Goal: Task Accomplishment & Management: Manage account settings

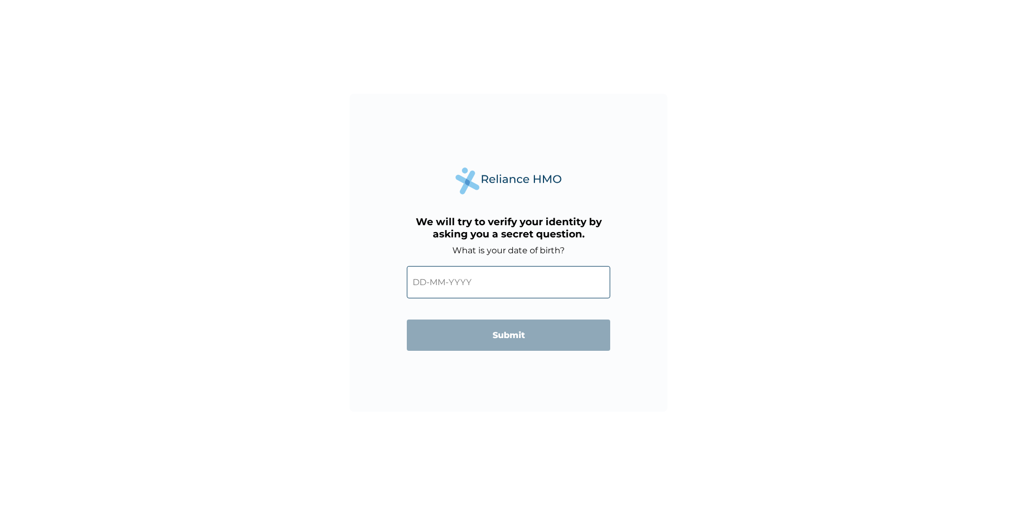
click at [461, 289] on input "text" at bounding box center [508, 282] width 203 height 32
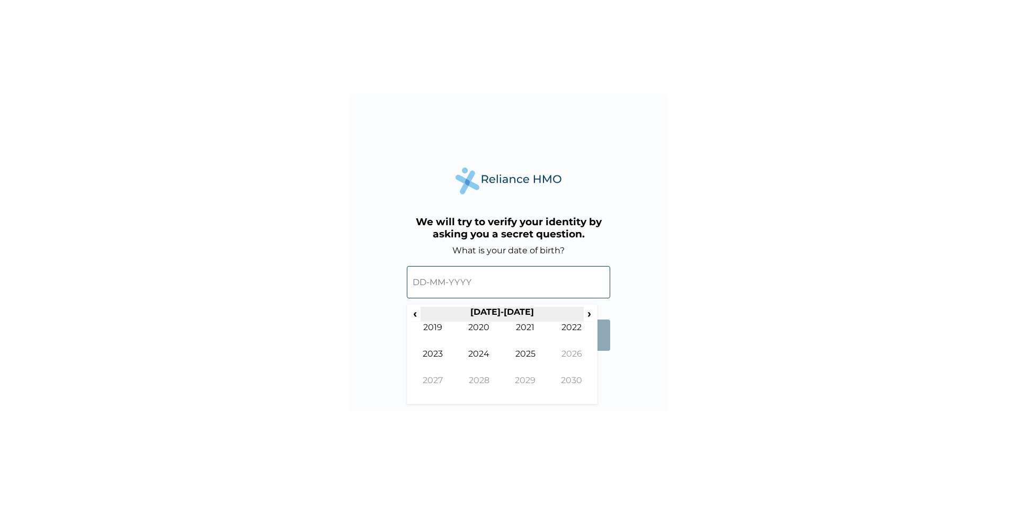
click at [421, 314] on th "2020-2029" at bounding box center [501, 314] width 163 height 15
click at [417, 315] on span "‹" at bounding box center [414, 313] width 11 height 13
click at [446, 382] on td "1997" at bounding box center [432, 388] width 47 height 26
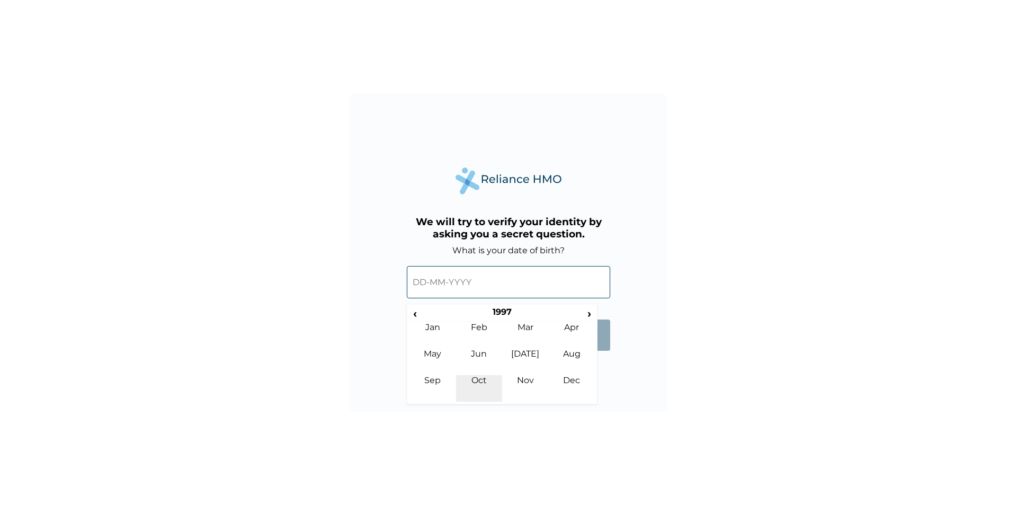
click at [489, 385] on td "Oct" at bounding box center [479, 388] width 47 height 26
click at [454, 385] on td "20" at bounding box center [449, 388] width 26 height 15
type input "20-10-1997"
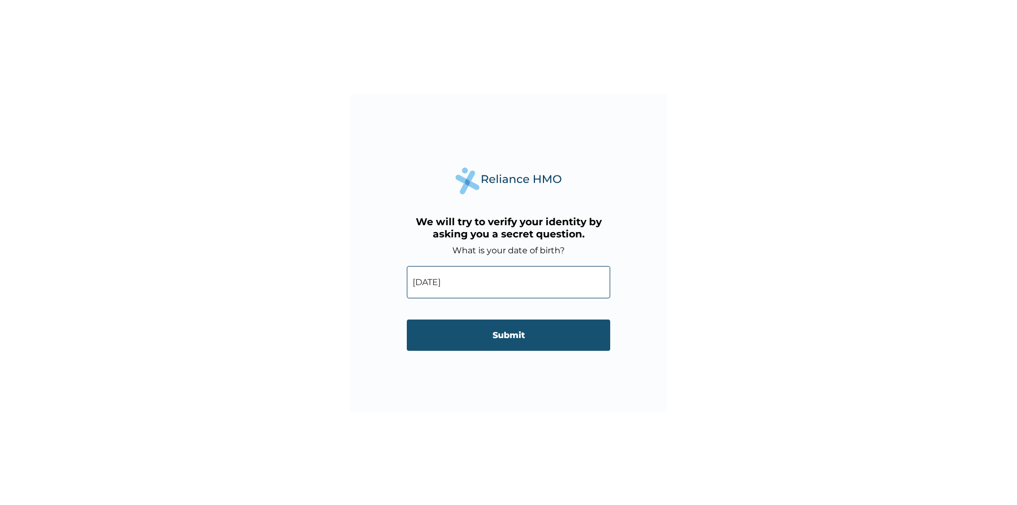
click at [490, 346] on input "Submit" at bounding box center [508, 334] width 203 height 31
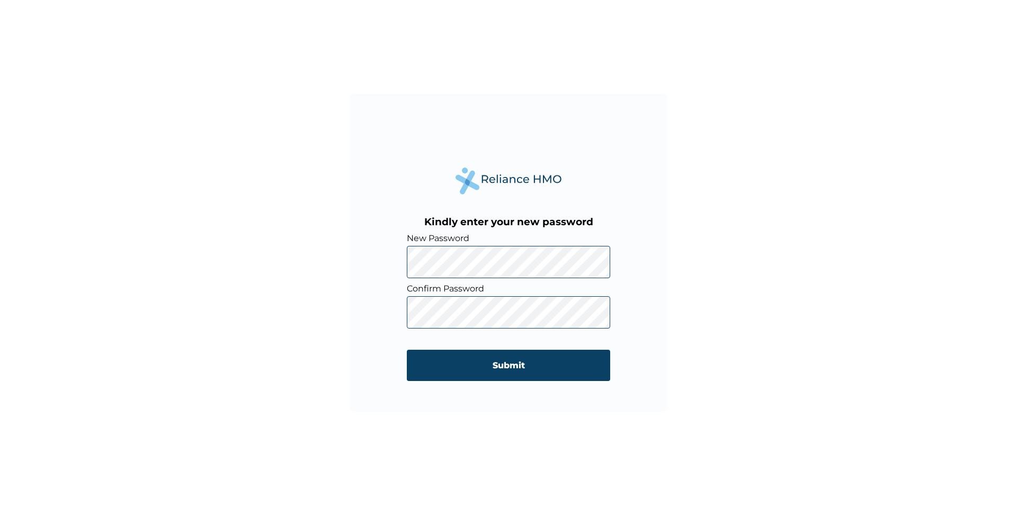
click at [206, 326] on div "Kindly enter your new password New Password Confirm Password Submit" at bounding box center [508, 252] width 1017 height 505
click at [373, 277] on div "Kindly enter your new password New Password Confirm Password Submit" at bounding box center [508, 253] width 318 height 318
click at [512, 369] on input "Submit" at bounding box center [508, 364] width 203 height 31
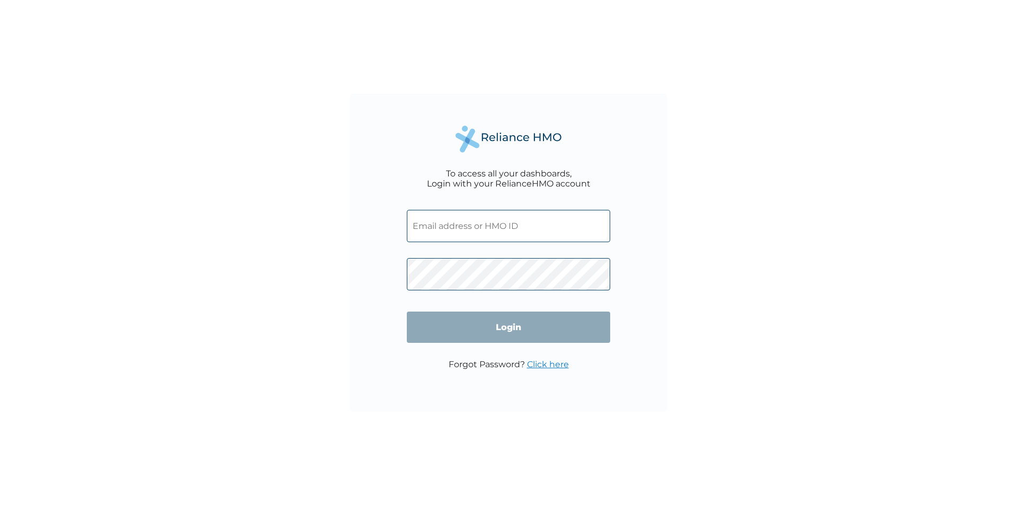
click at [537, 229] on input "text" at bounding box center [508, 226] width 203 height 32
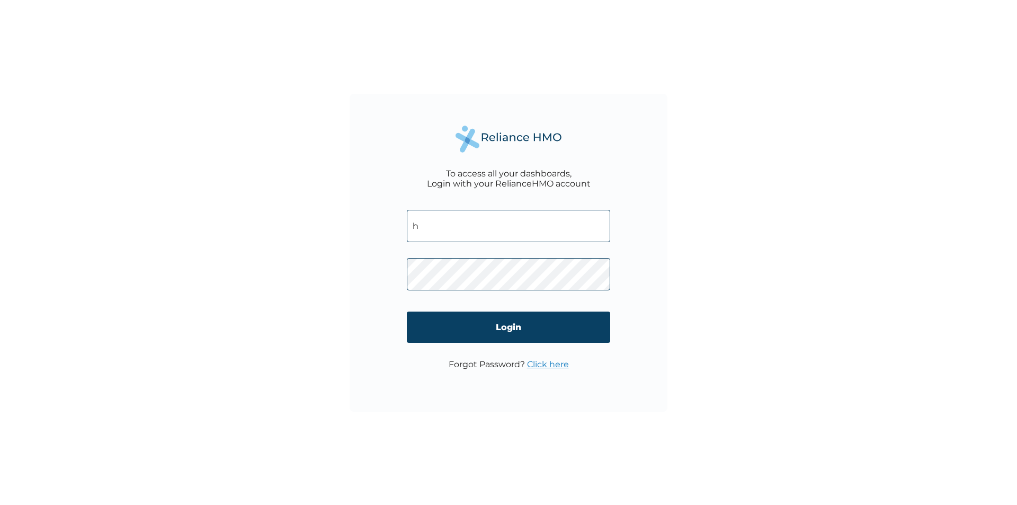
type input "[PERSON_NAME][EMAIL_ADDRESS][DOMAIN_NAME]"
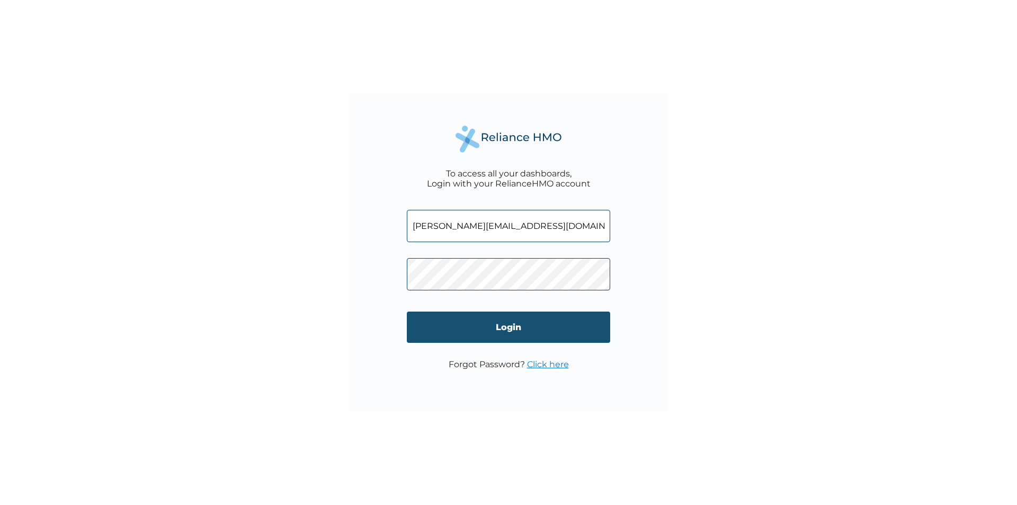
click at [510, 320] on input "Login" at bounding box center [508, 326] width 203 height 31
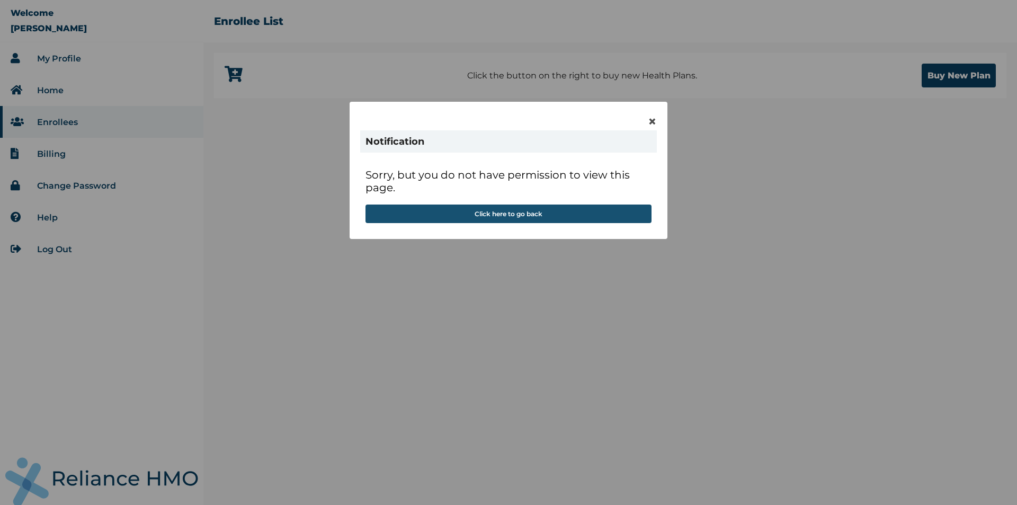
click at [543, 212] on button "Click here to go back" at bounding box center [508, 213] width 286 height 19
click at [650, 116] on span "×" at bounding box center [652, 121] width 9 height 18
